Goal: Information Seeking & Learning: Learn about a topic

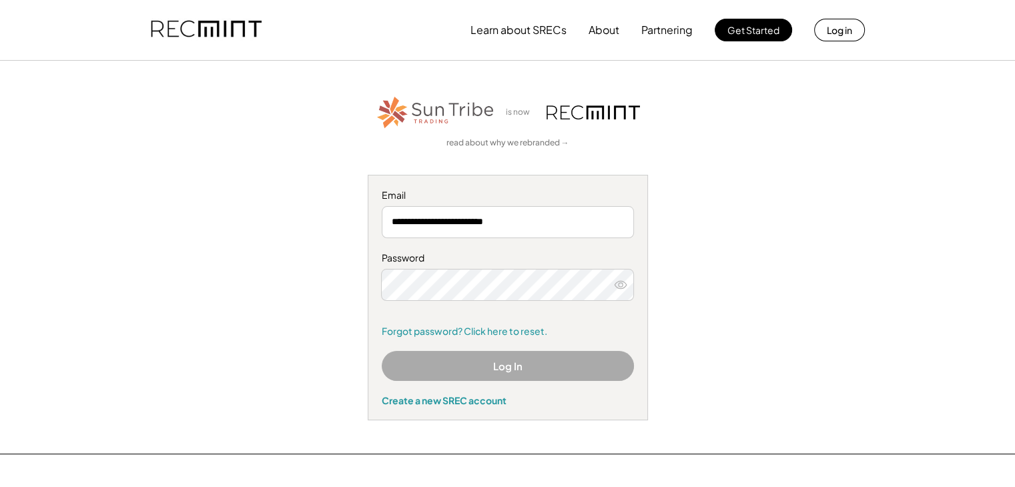
click at [502, 372] on button "Log In" at bounding box center [508, 366] width 252 height 30
click at [515, 372] on button "Log In" at bounding box center [508, 366] width 252 height 30
click at [830, 30] on button "Log in" at bounding box center [839, 30] width 51 height 23
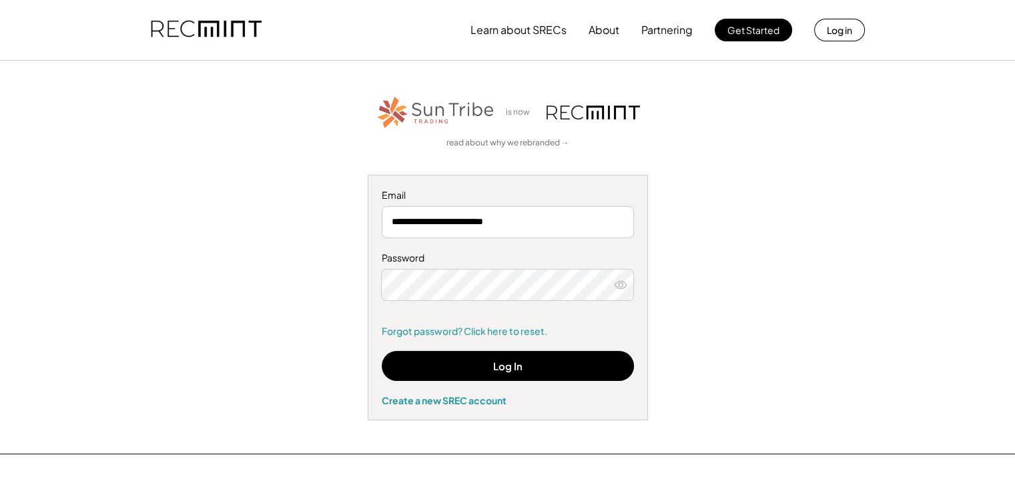
click at [620, 286] on use at bounding box center [620, 284] width 12 height 7
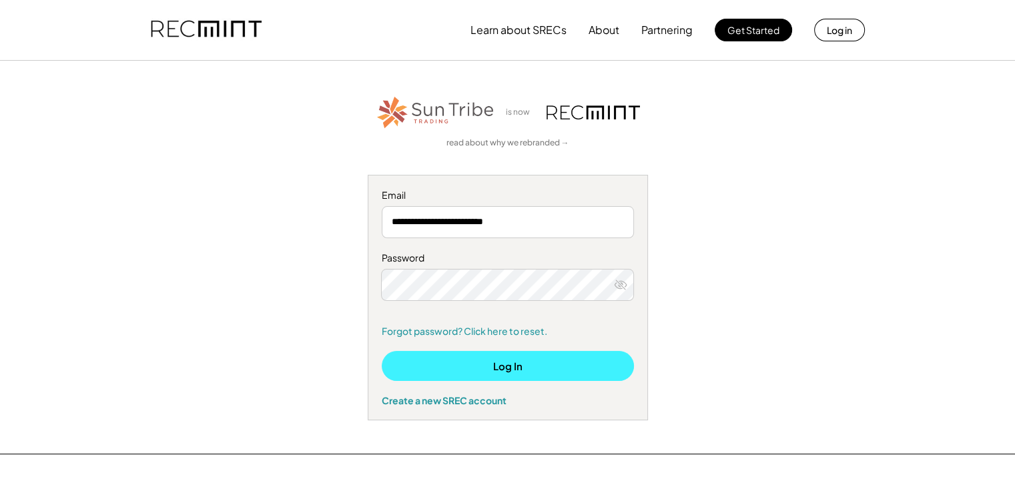
click at [524, 361] on button "Log In" at bounding box center [508, 366] width 252 height 30
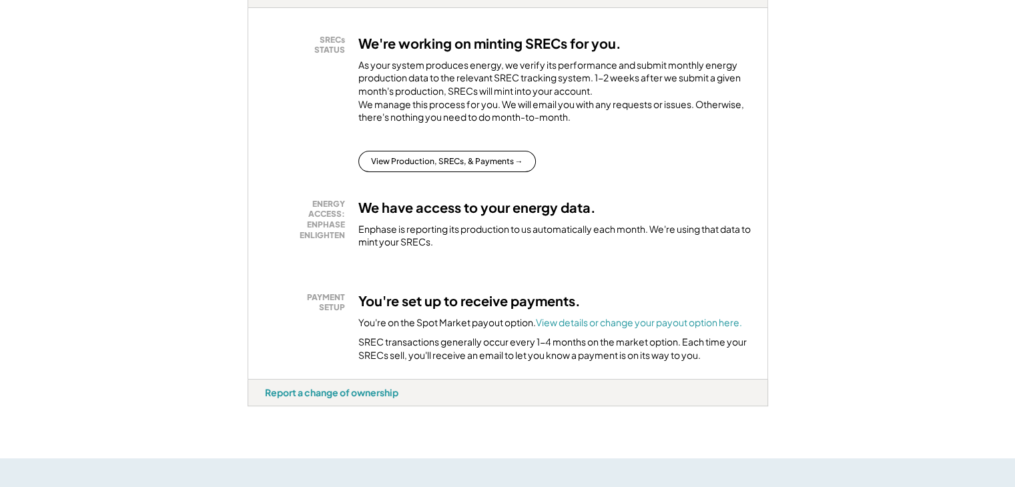
scroll to position [267, 0]
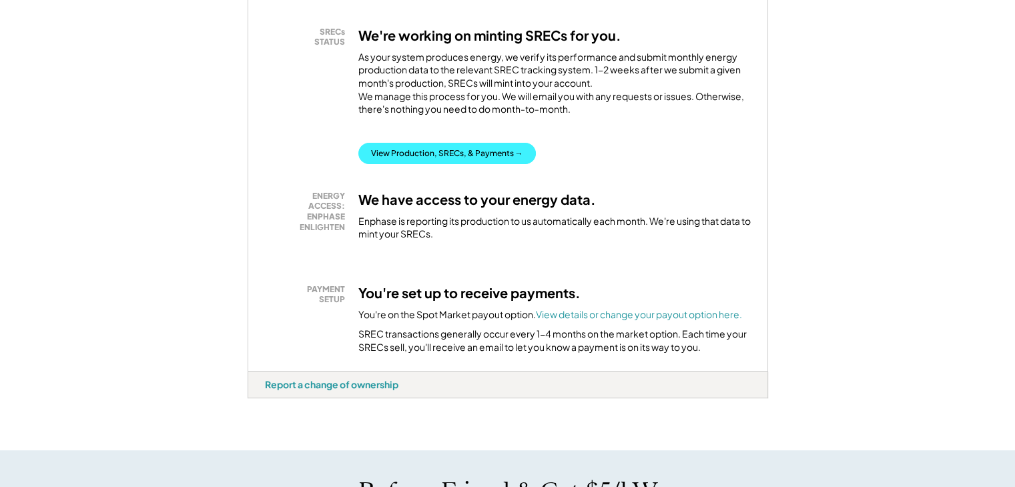
click at [422, 164] on button "View Production, SRECs, & Payments →" at bounding box center [446, 153] width 177 height 21
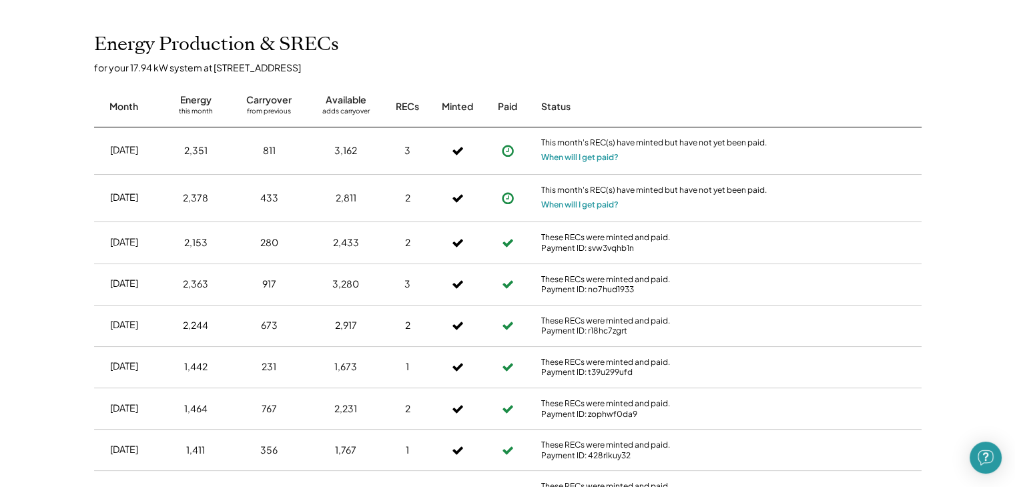
scroll to position [467, 0]
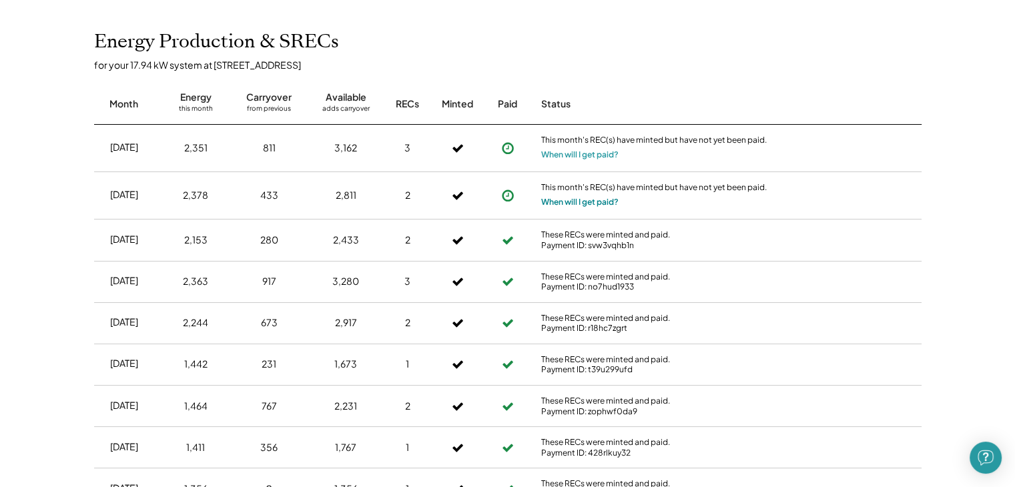
click at [582, 203] on button "When will I get paid?" at bounding box center [579, 201] width 77 height 13
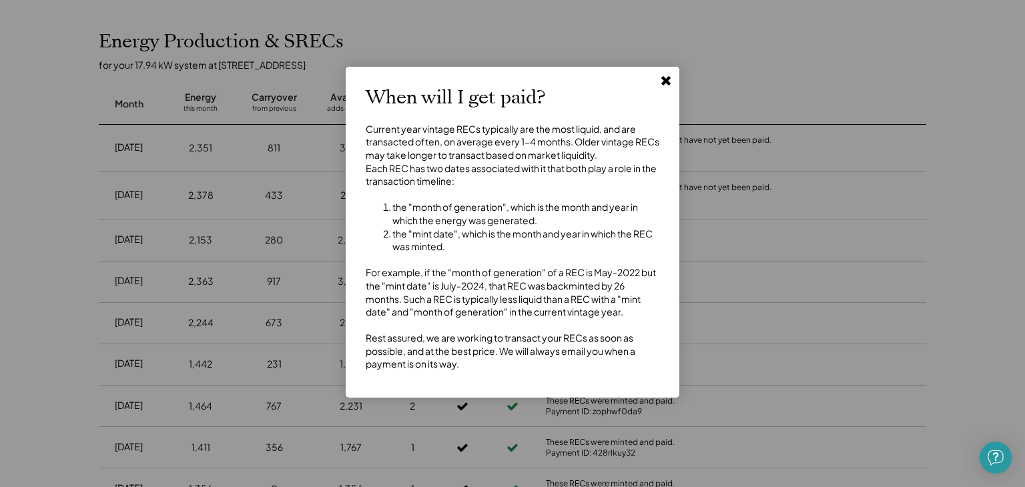
click at [668, 79] on icon at bounding box center [665, 79] width 13 height 13
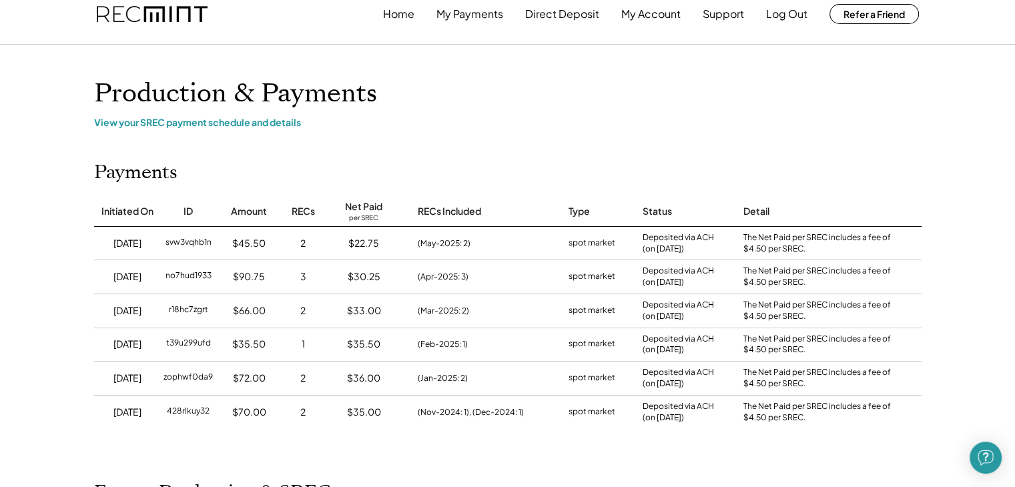
scroll to position [0, 0]
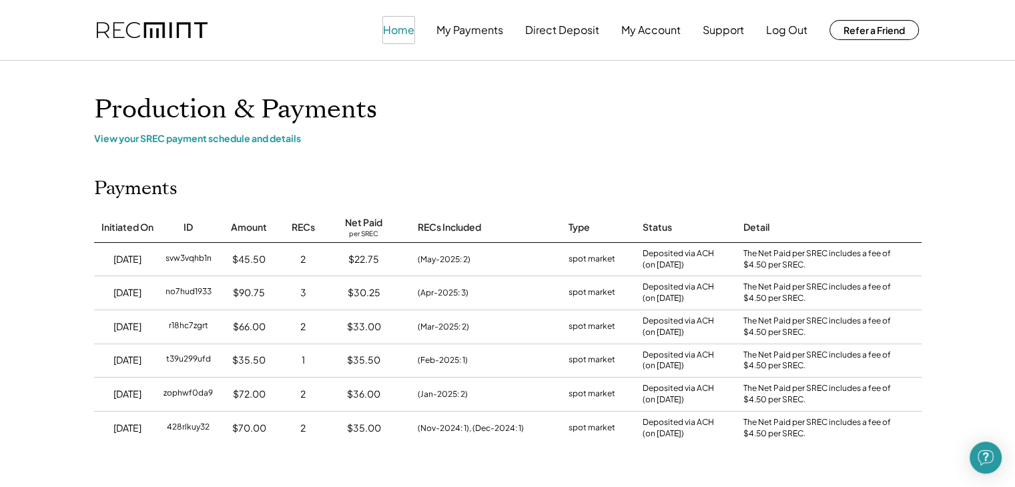
click at [390, 27] on button "Home" at bounding box center [398, 30] width 31 height 27
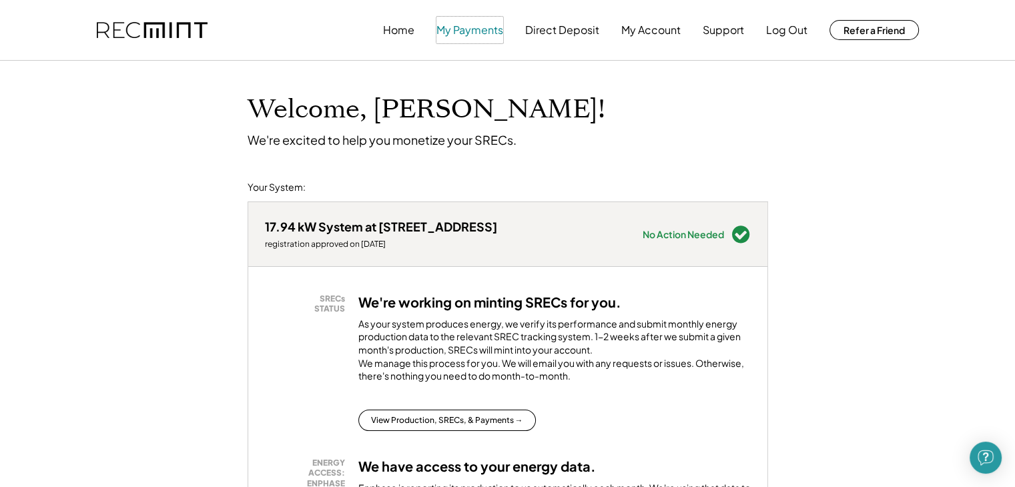
click at [467, 29] on button "My Payments" at bounding box center [469, 30] width 67 height 27
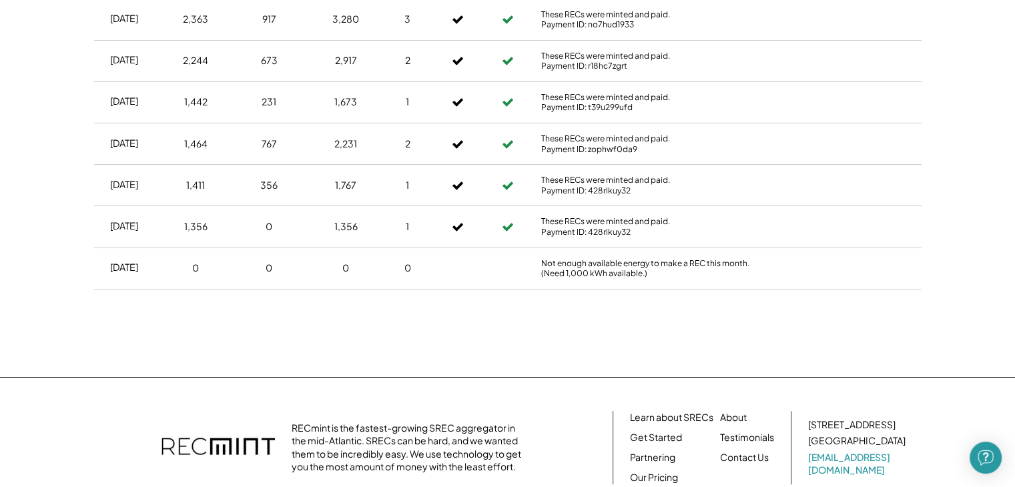
scroll to position [801, 0]
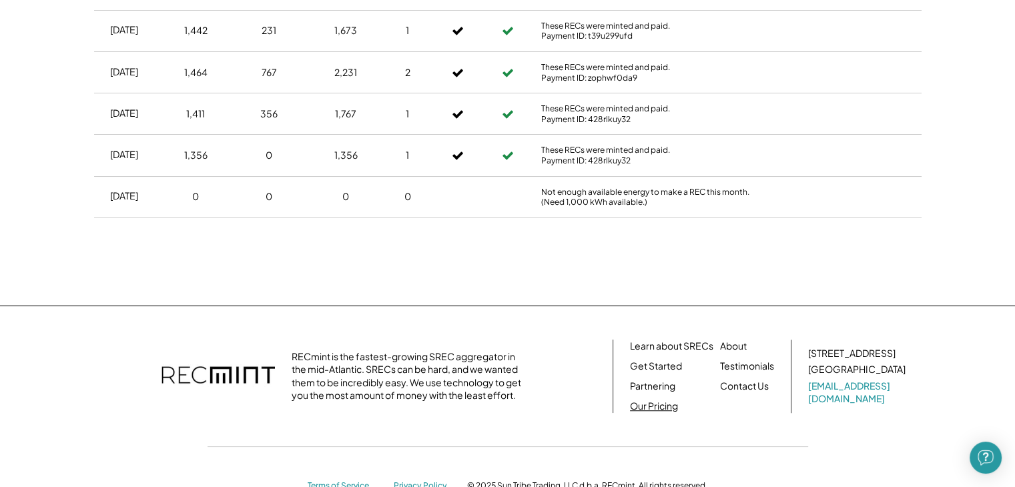
click at [649, 405] on link "Our Pricing" at bounding box center [654, 406] width 48 height 13
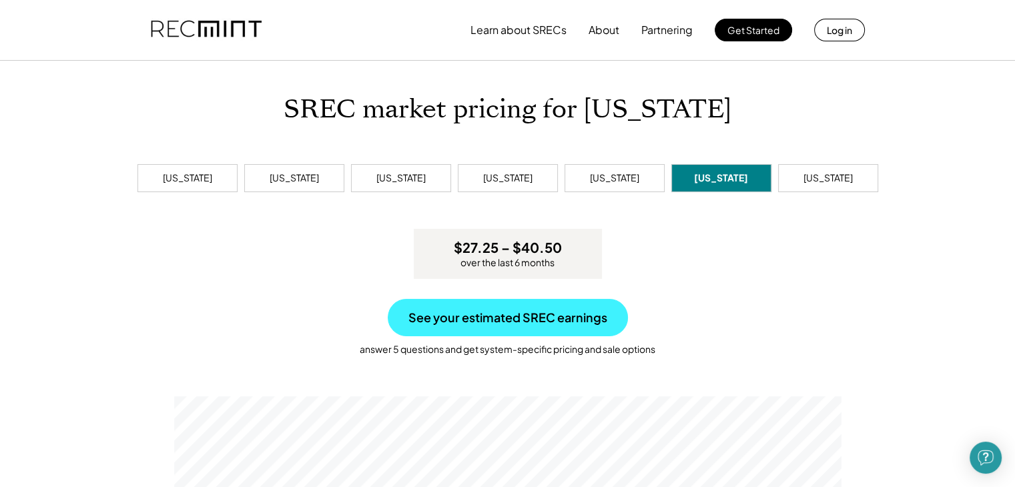
click at [516, 316] on button "See your estimated SREC earnings" at bounding box center [508, 317] width 240 height 37
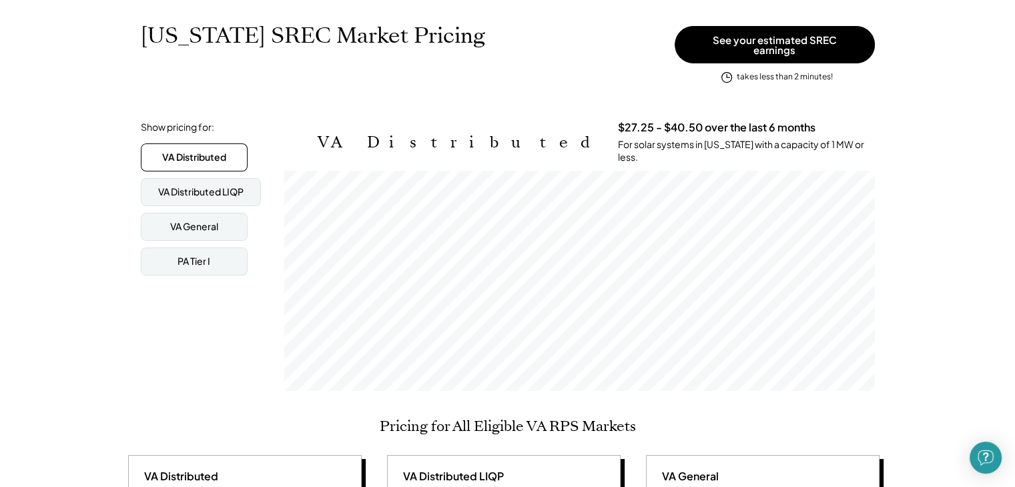
scroll to position [200, 0]
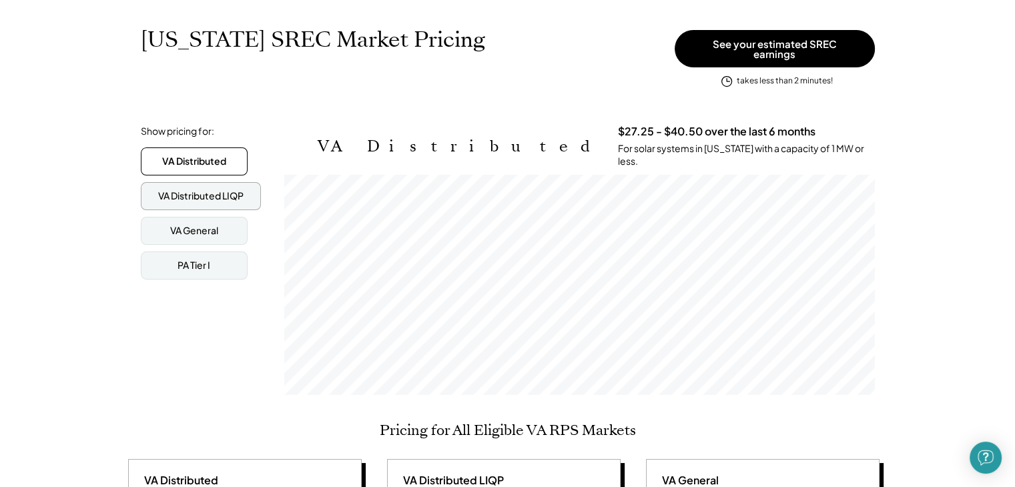
click at [205, 189] on div "VA Distributed LIQP" at bounding box center [200, 195] width 85 height 13
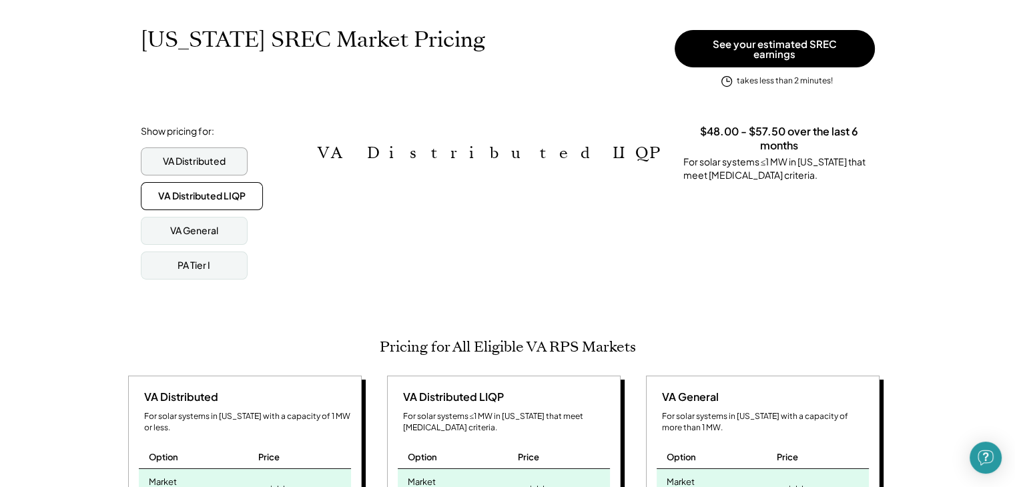
click at [192, 156] on div "VA Distributed" at bounding box center [194, 161] width 63 height 13
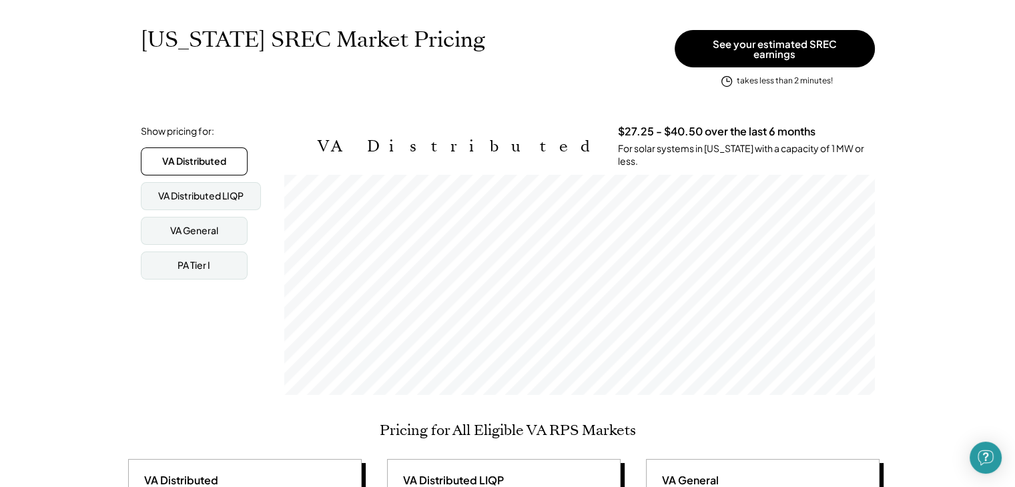
scroll to position [219, 590]
